Goal: Obtain resource: Download file/media

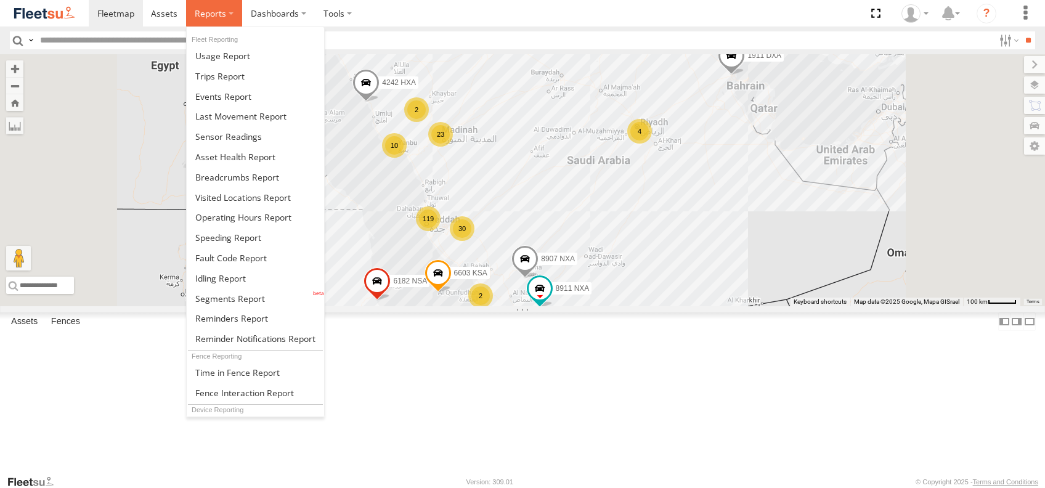
click at [208, 10] on span at bounding box center [210, 13] width 31 height 12
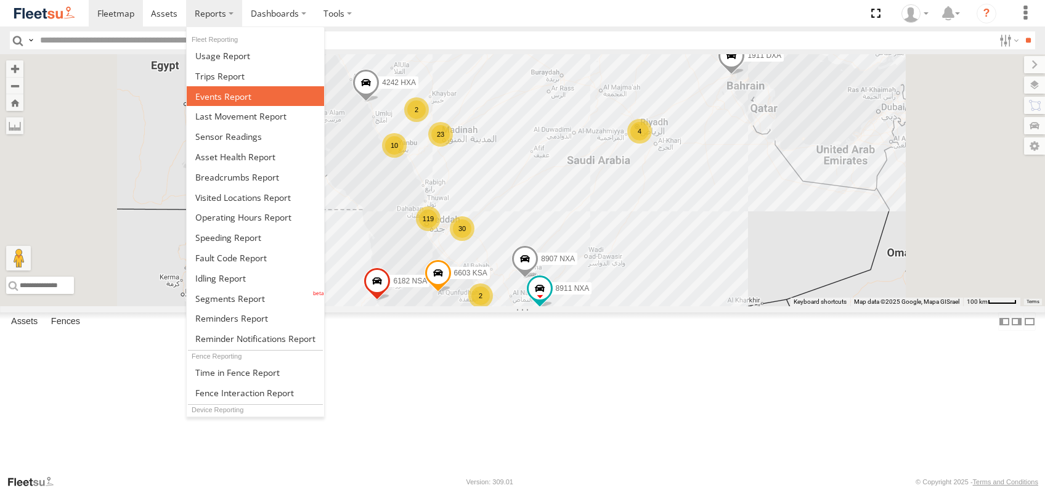
click at [236, 104] on link at bounding box center [255, 96] width 137 height 20
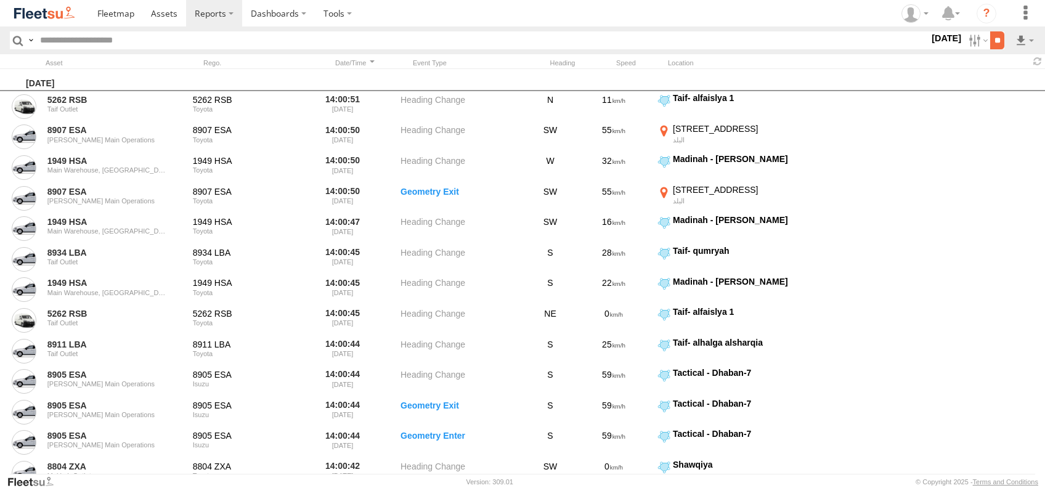
click at [994, 41] on input "**" at bounding box center [997, 40] width 14 height 18
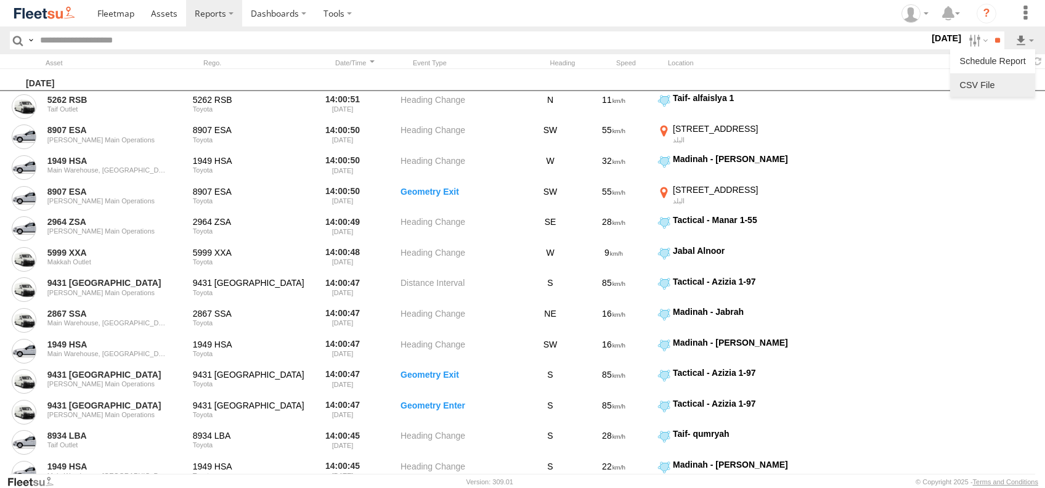
click at [998, 81] on link at bounding box center [992, 85] width 75 height 18
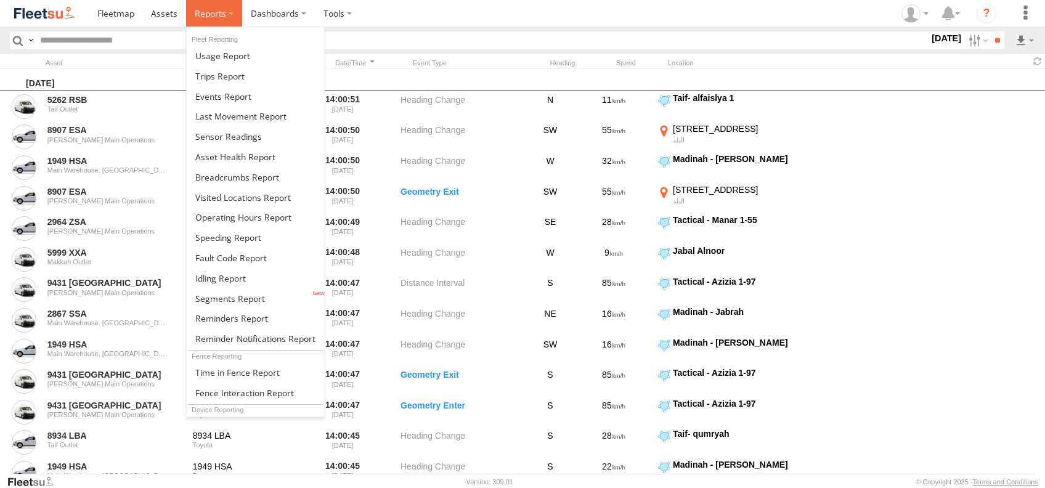
click at [225, 14] on label at bounding box center [214, 13] width 56 height 26
click at [244, 303] on span at bounding box center [230, 299] width 70 height 12
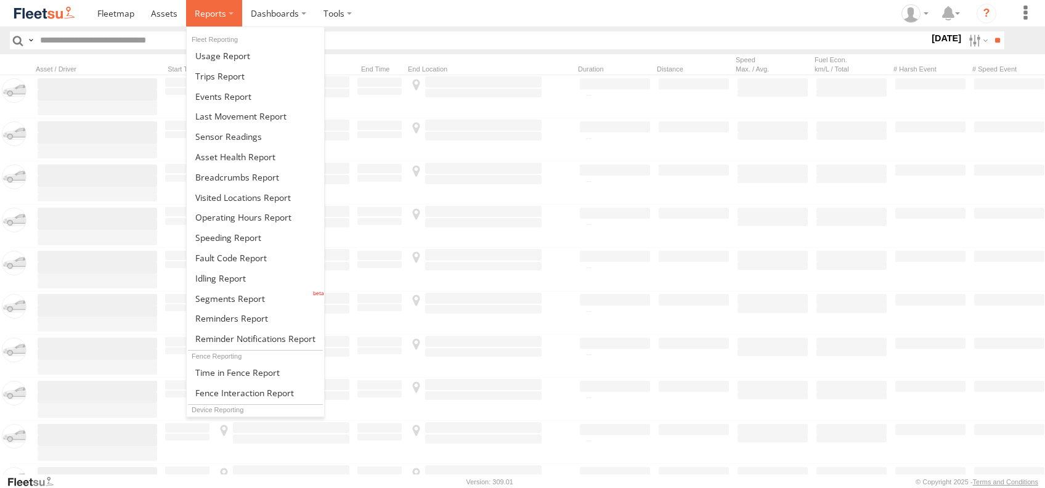
click at [211, 15] on span at bounding box center [210, 13] width 31 height 12
click at [225, 293] on link at bounding box center [255, 298] width 137 height 20
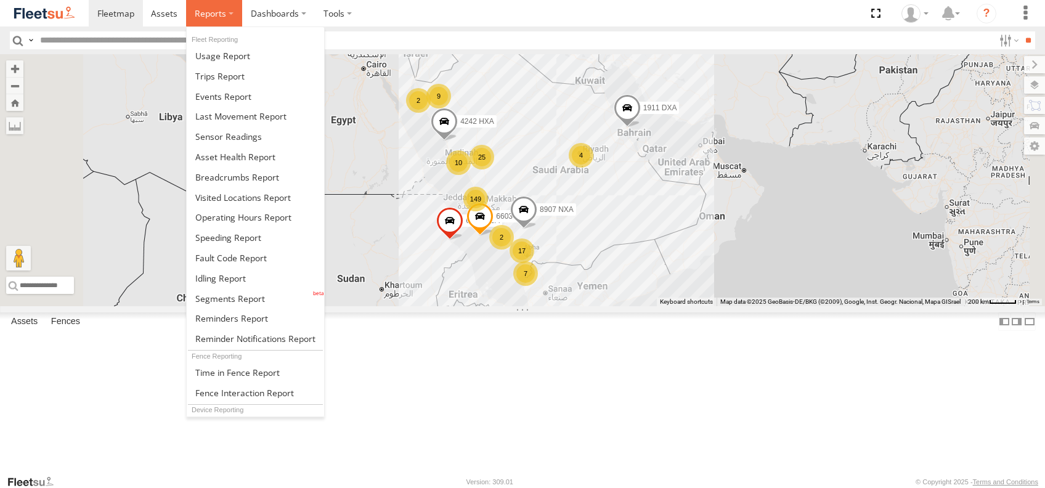
click at [207, 8] on span at bounding box center [210, 13] width 31 height 12
click at [226, 301] on span at bounding box center [230, 299] width 70 height 12
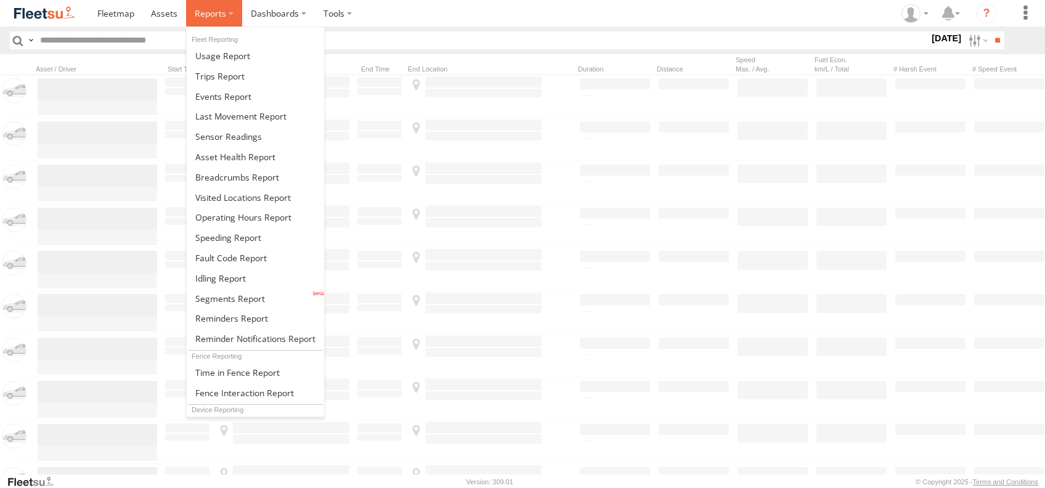
click at [216, 25] on label at bounding box center [214, 13] width 56 height 26
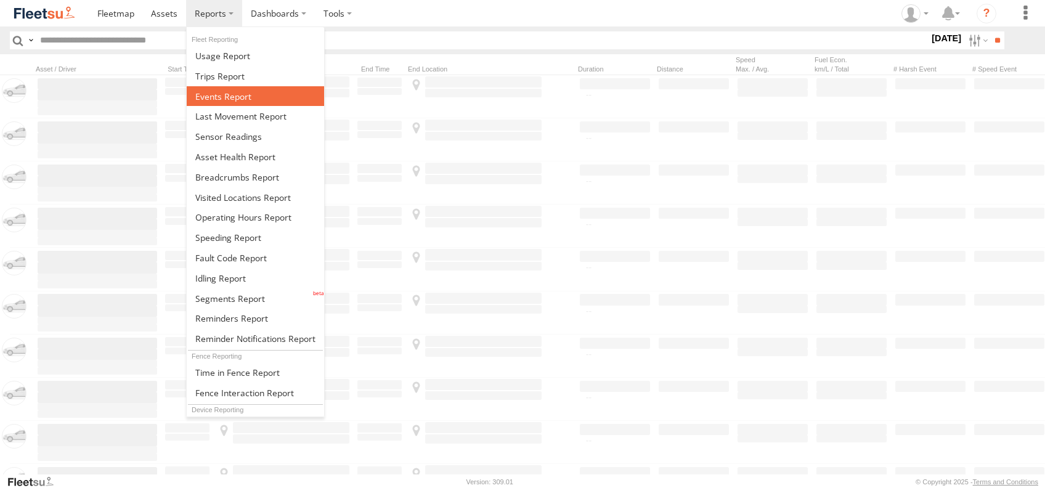
click at [224, 104] on link at bounding box center [255, 96] width 137 height 20
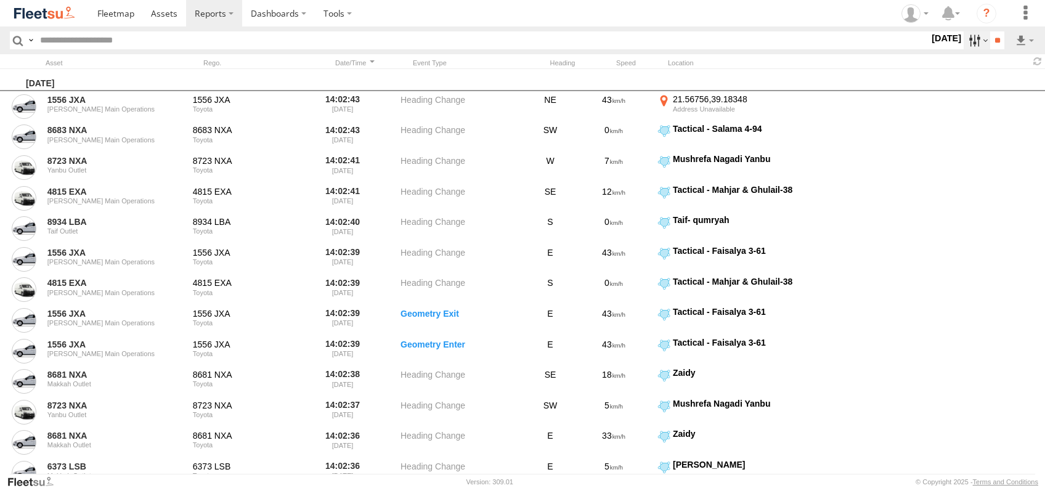
click at [966, 39] on label at bounding box center [976, 40] width 26 height 18
click at [0, 0] on span "[PERSON_NAME] Main Operations" at bounding box center [0, 0] width 0 height 0
click at [992, 38] on input "**" at bounding box center [997, 40] width 14 height 18
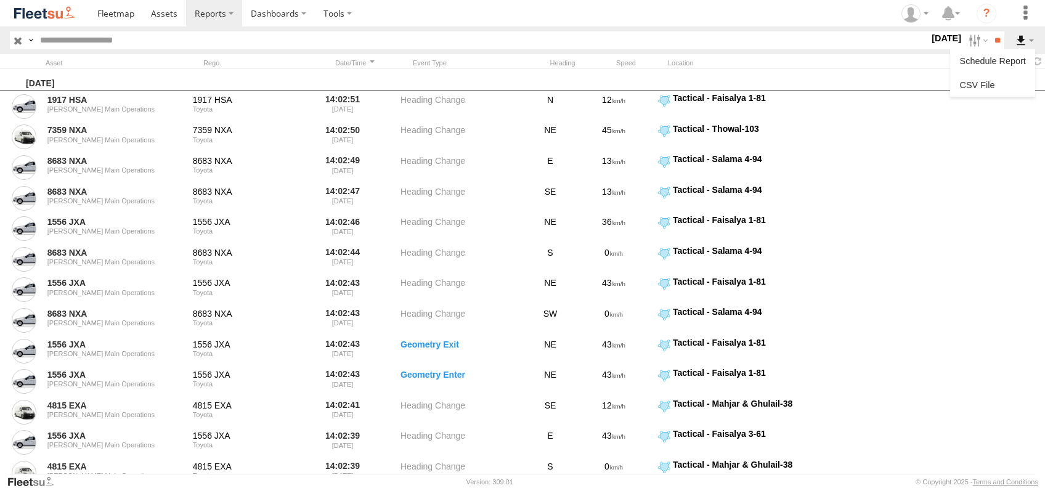
click at [1022, 43] on label at bounding box center [1024, 40] width 21 height 18
click at [1010, 81] on link at bounding box center [992, 85] width 75 height 18
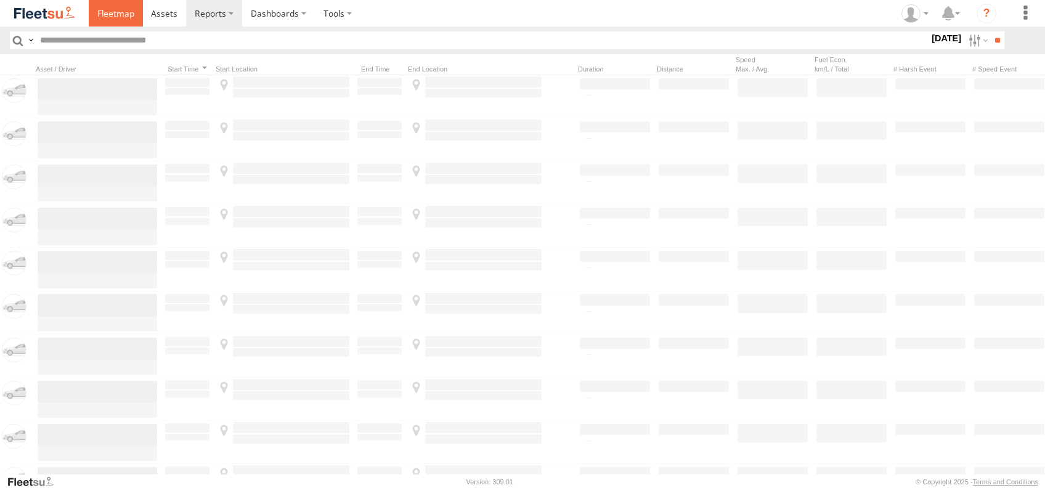
click at [119, 14] on span at bounding box center [115, 13] width 37 height 12
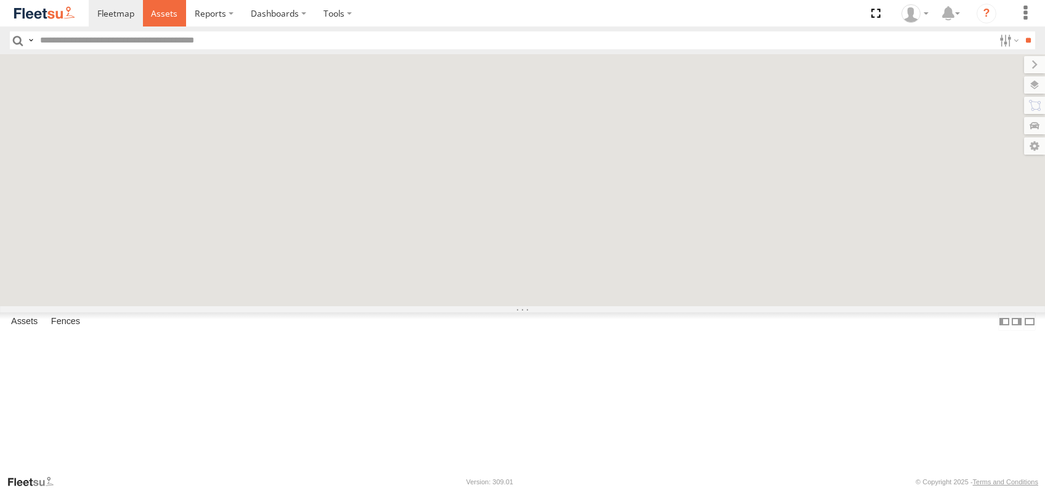
drag, startPoint x: 0, startPoint y: 0, endPoint x: 171, endPoint y: 13, distance: 171.7
click at [171, 13] on span at bounding box center [164, 13] width 26 height 12
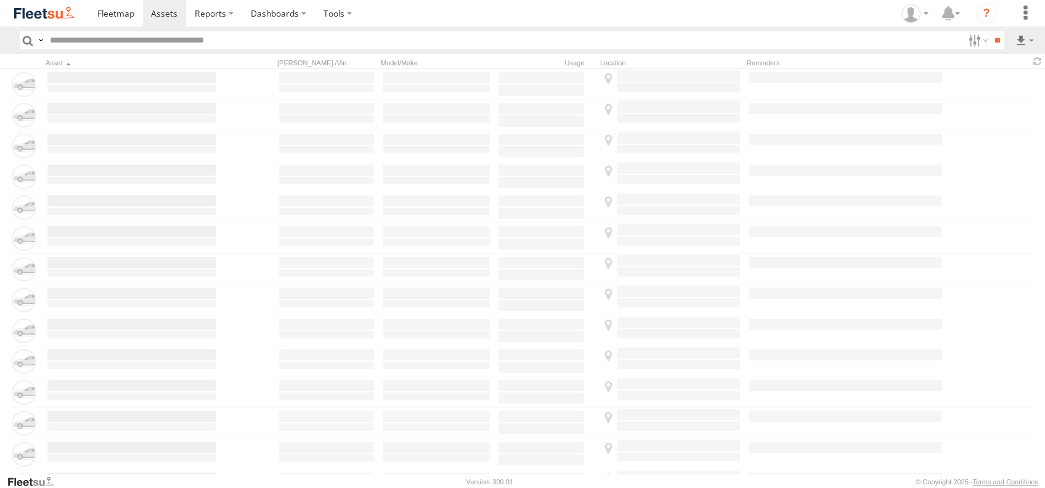
click at [226, 12] on label at bounding box center [214, 13] width 56 height 26
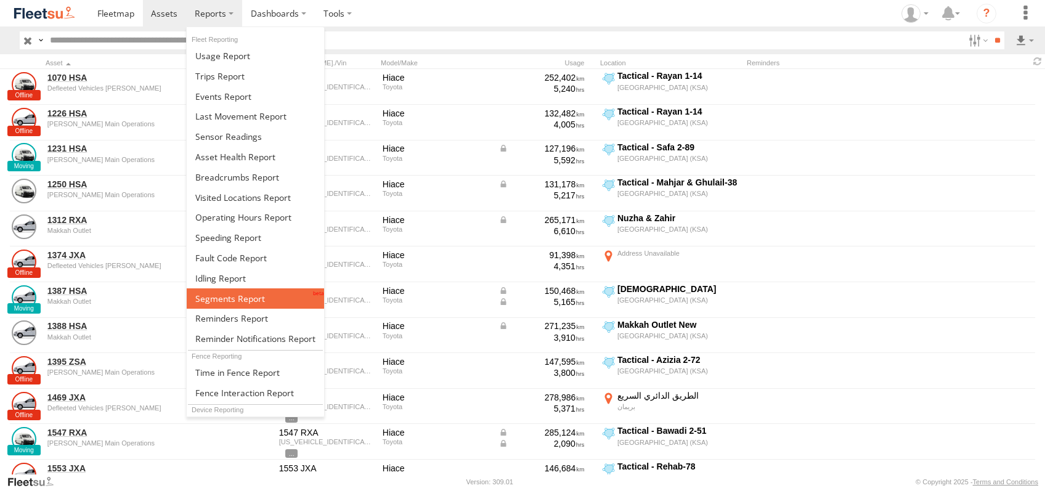
click at [241, 298] on span at bounding box center [230, 299] width 70 height 12
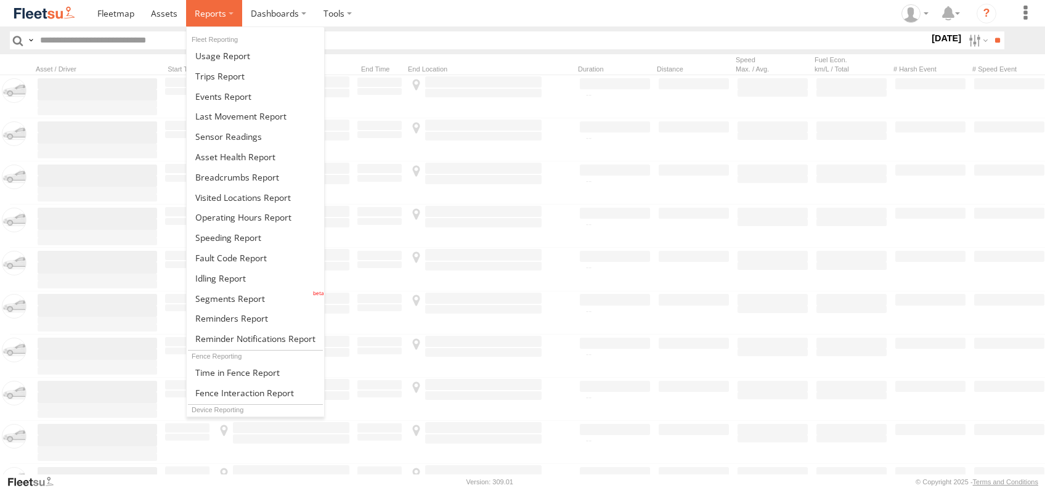
click at [225, 14] on label at bounding box center [214, 13] width 56 height 26
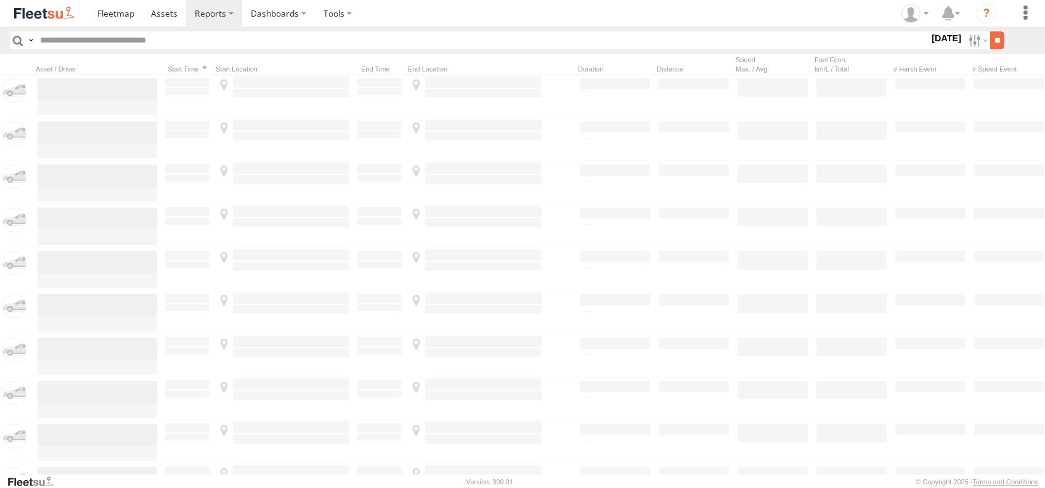
click at [995, 39] on input "**" at bounding box center [997, 40] width 14 height 18
click at [990, 38] on input "**" at bounding box center [997, 40] width 14 height 18
click at [968, 36] on label at bounding box center [976, 40] width 26 height 18
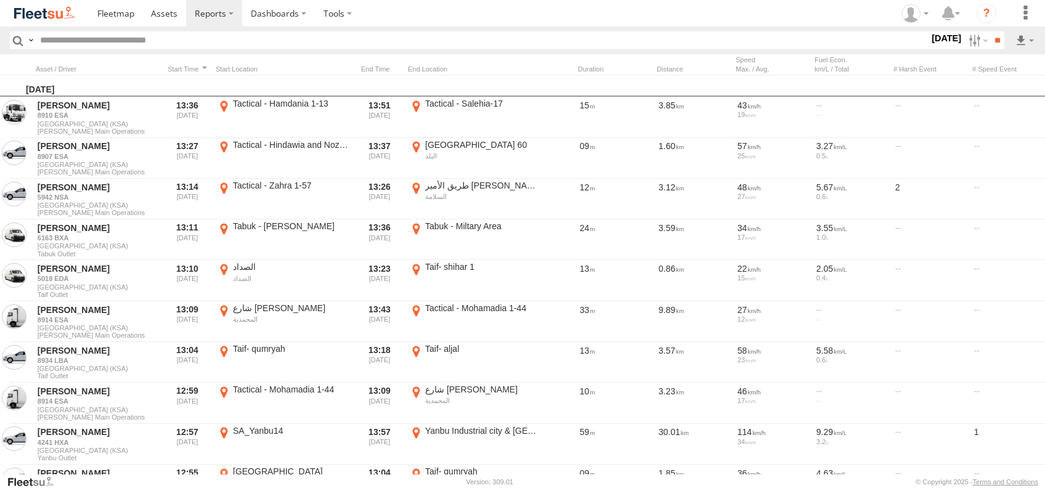
click at [0, 0] on label at bounding box center [0, 0] width 0 height 0
click at [998, 43] on input "**" at bounding box center [997, 40] width 14 height 18
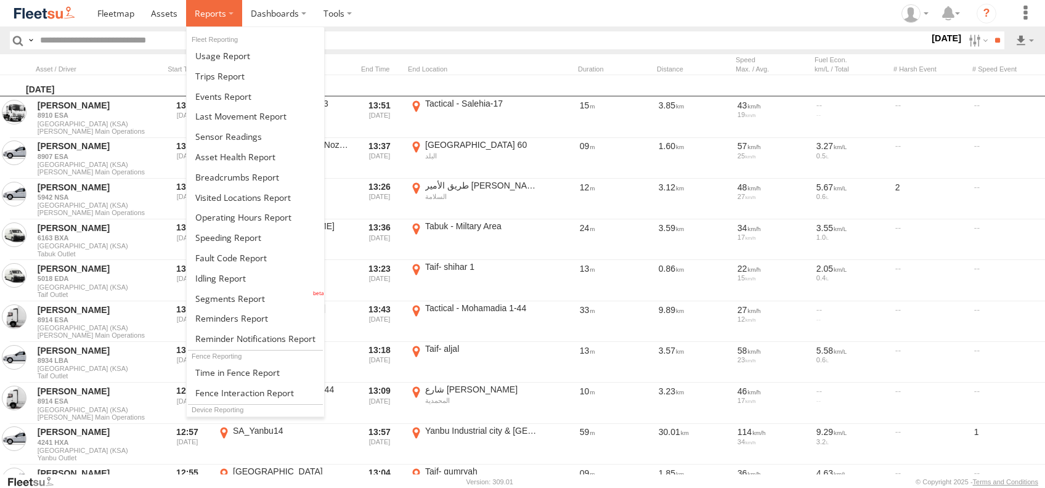
click at [231, 14] on label at bounding box center [214, 13] width 56 height 26
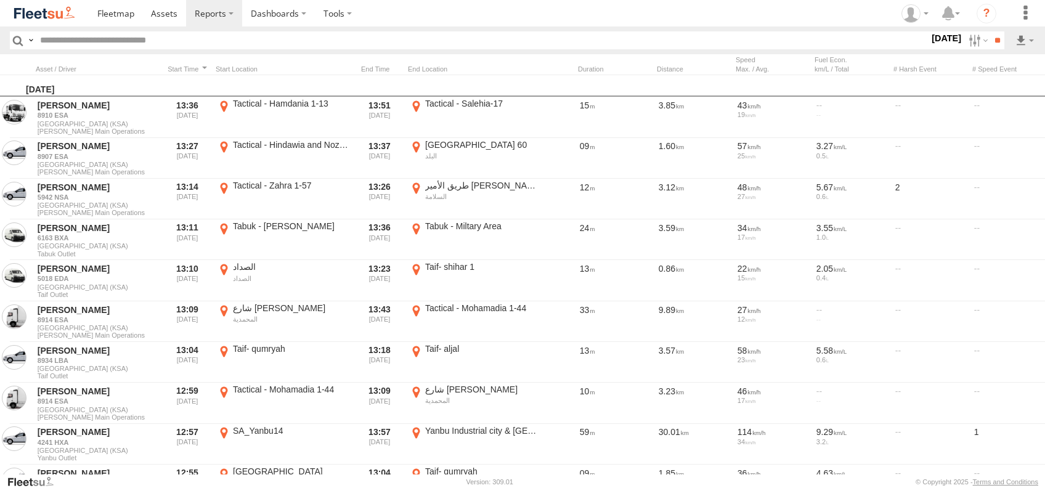
click at [525, 19] on section at bounding box center [565, 13] width 953 height 26
click at [1020, 39] on label at bounding box center [1024, 40] width 21 height 18
click at [1025, 86] on link at bounding box center [992, 85] width 75 height 18
